Goal: Task Accomplishment & Management: Use online tool/utility

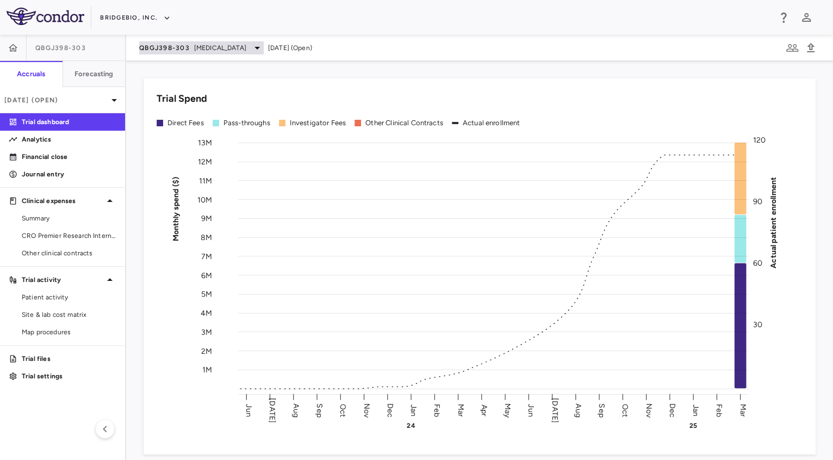
click at [207, 47] on span "[MEDICAL_DATA]" at bounding box center [220, 48] width 52 height 10
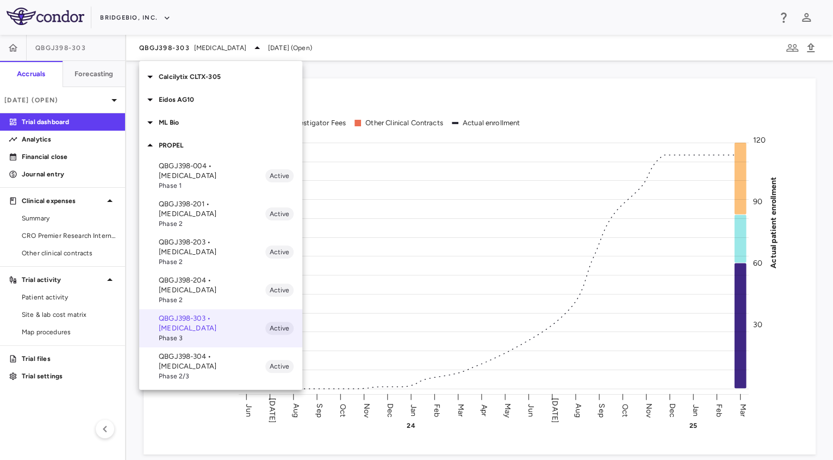
click at [211, 351] on p "QBGJ398-304 • [MEDICAL_DATA]" at bounding box center [212, 361] width 107 height 20
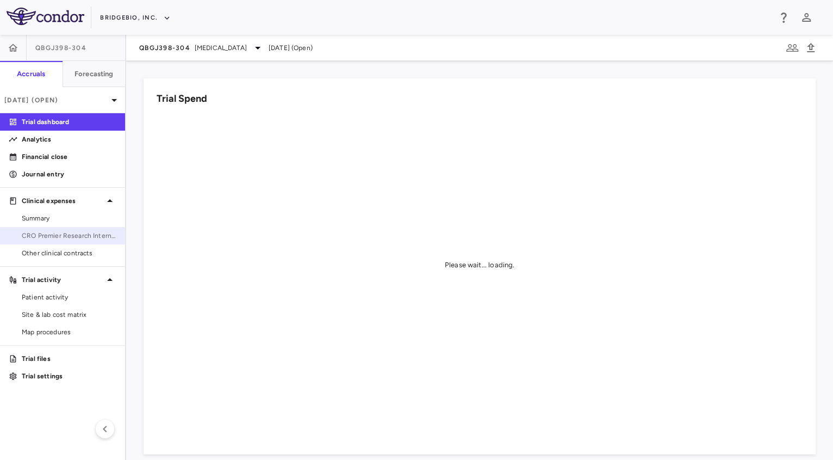
click at [53, 234] on span "CRO Premier Research International LLC" at bounding box center [69, 236] width 95 height 10
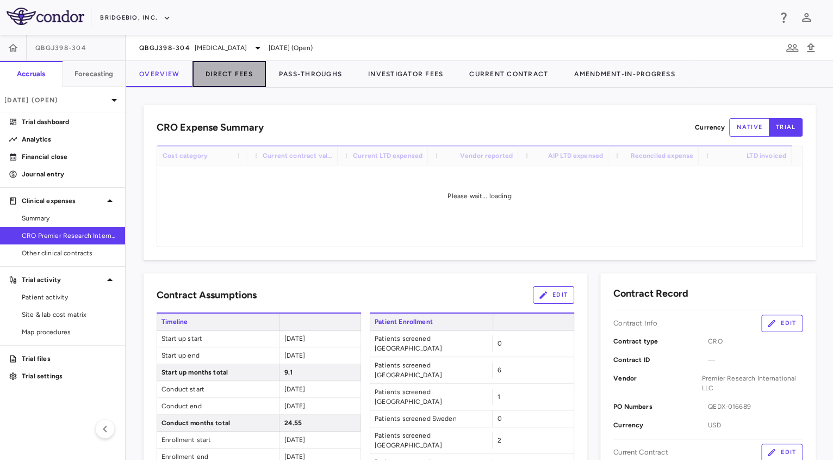
click at [232, 68] on button "Direct Fees" at bounding box center [229, 74] width 73 height 26
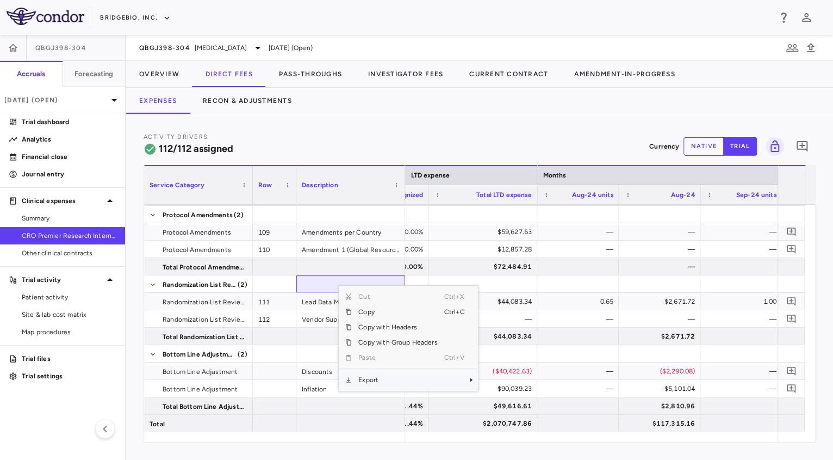
click at [393, 379] on span "Export" at bounding box center [398, 379] width 92 height 15
click at [510, 401] on span "Excel Export" at bounding box center [513, 398] width 51 height 15
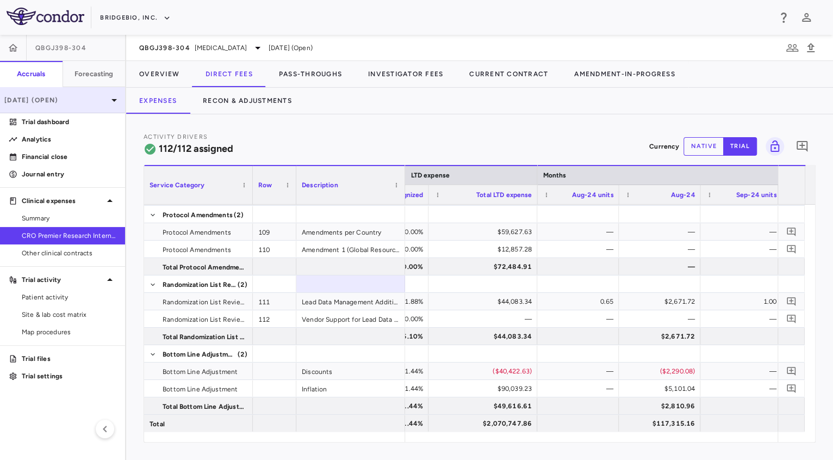
click at [91, 89] on div "[DATE] (Open)" at bounding box center [62, 100] width 125 height 26
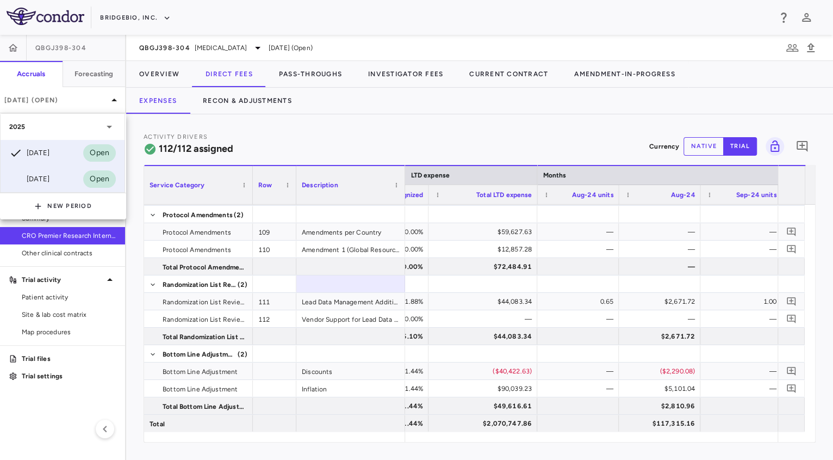
click at [80, 166] on div "[DATE] Open" at bounding box center [63, 179] width 124 height 26
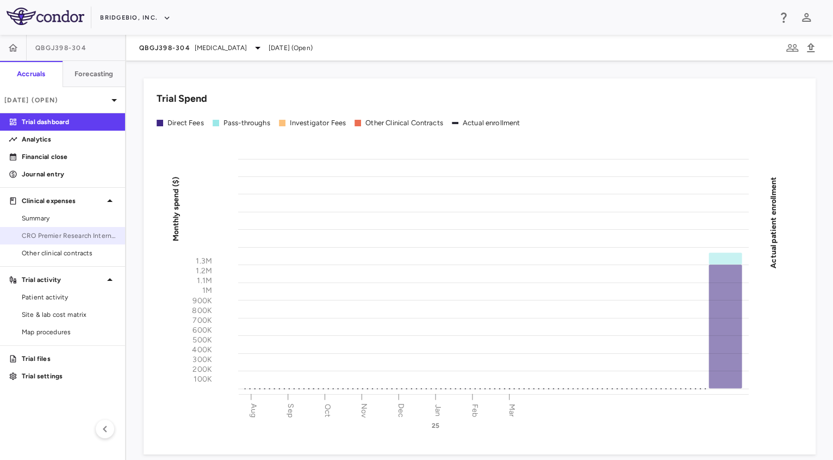
click at [81, 231] on span "CRO Premier Research International LLC" at bounding box center [69, 236] width 95 height 10
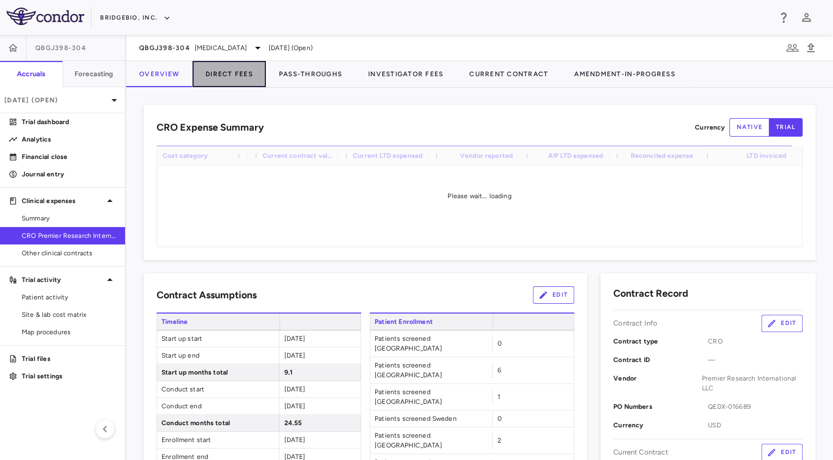
click at [238, 85] on button "Direct Fees" at bounding box center [229, 74] width 73 height 26
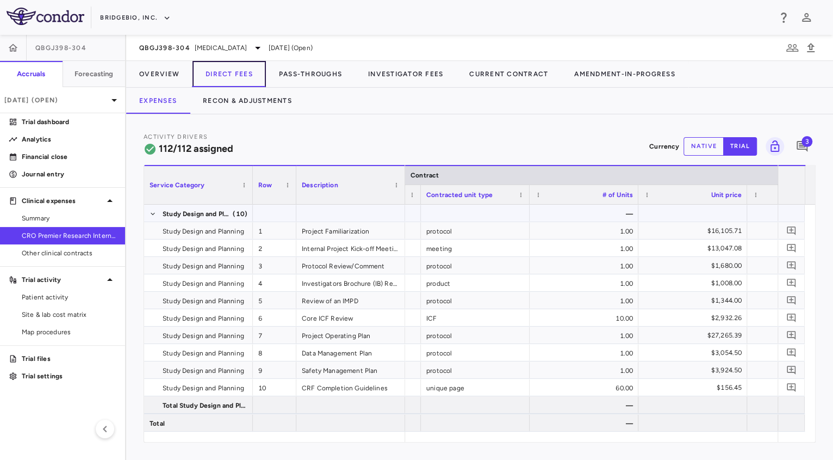
scroll to position [0, 437]
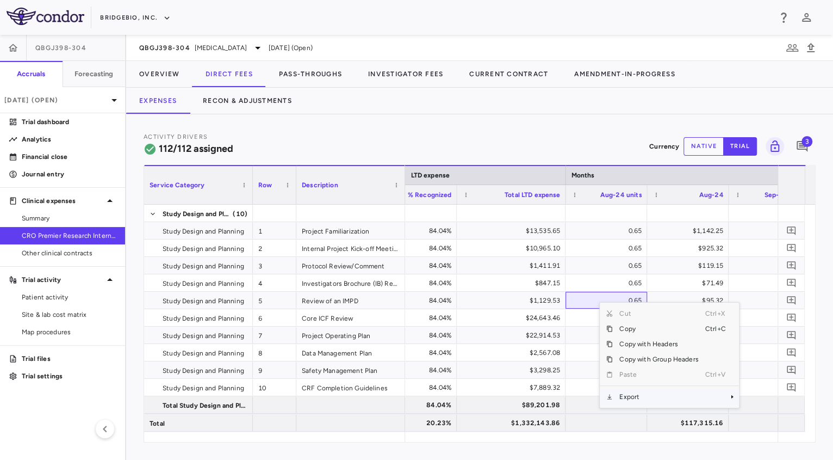
click at [642, 395] on span "Export" at bounding box center [659, 396] width 92 height 15
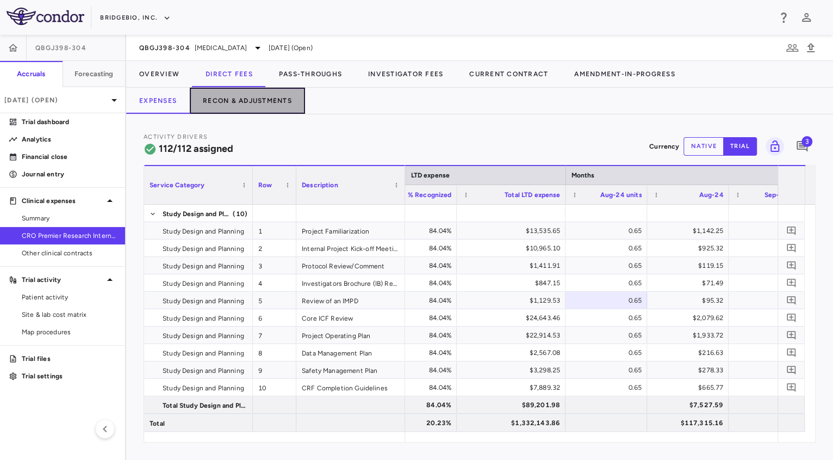
click at [254, 94] on button "Recon & Adjustments" at bounding box center [247, 101] width 115 height 26
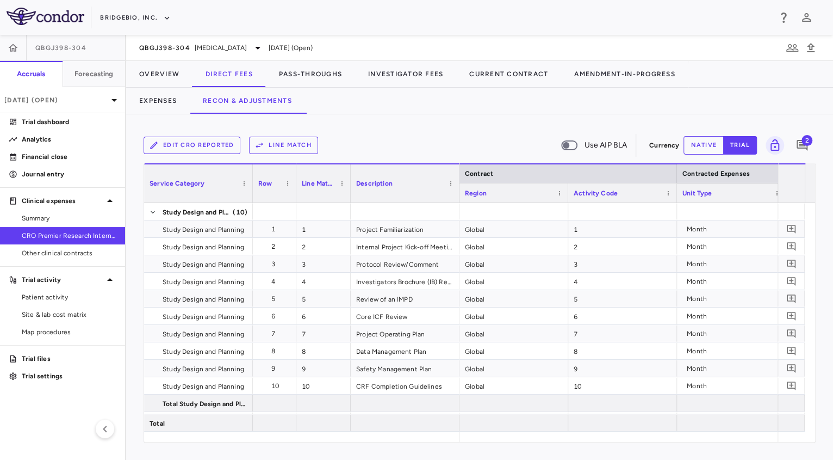
drag, startPoint x: 488, startPoint y: 442, endPoint x: 548, endPoint y: 438, distance: 59.5
click at [548, 438] on div "Edit CRO reported Line Match Use AIP BLA Currency native trial 2 Service Catego…" at bounding box center [479, 286] width 707 height 345
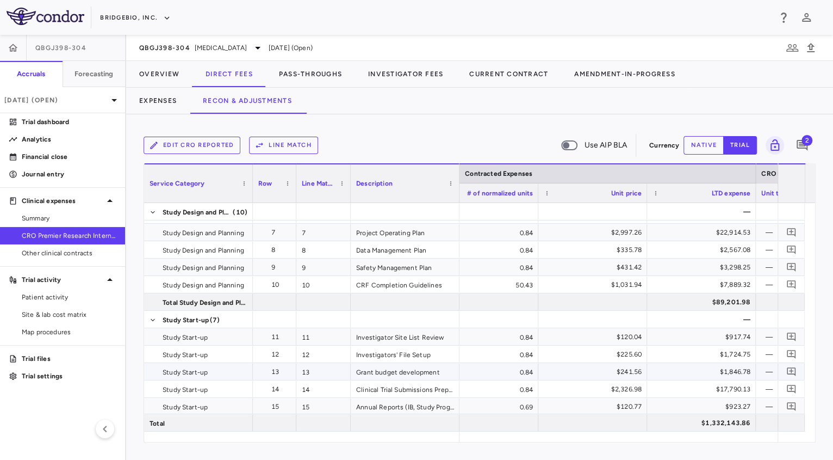
scroll to position [0, 766]
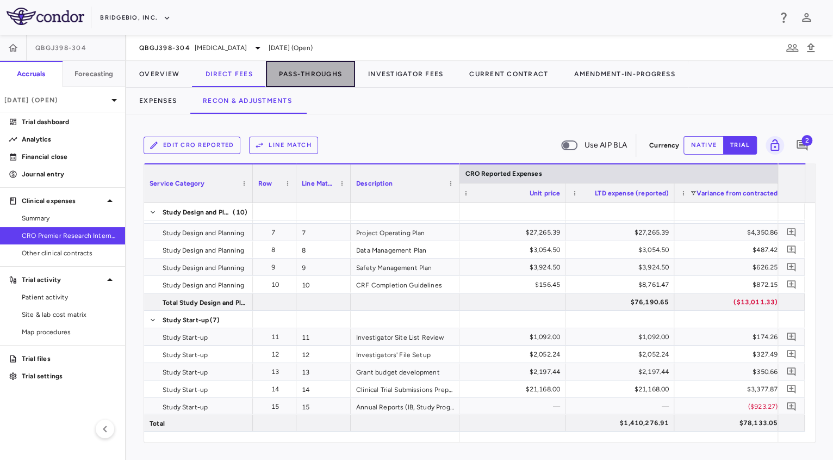
click at [322, 65] on button "Pass-Throughs" at bounding box center [310, 74] width 89 height 26
